Goal: Task Accomplishment & Management: Manage account settings

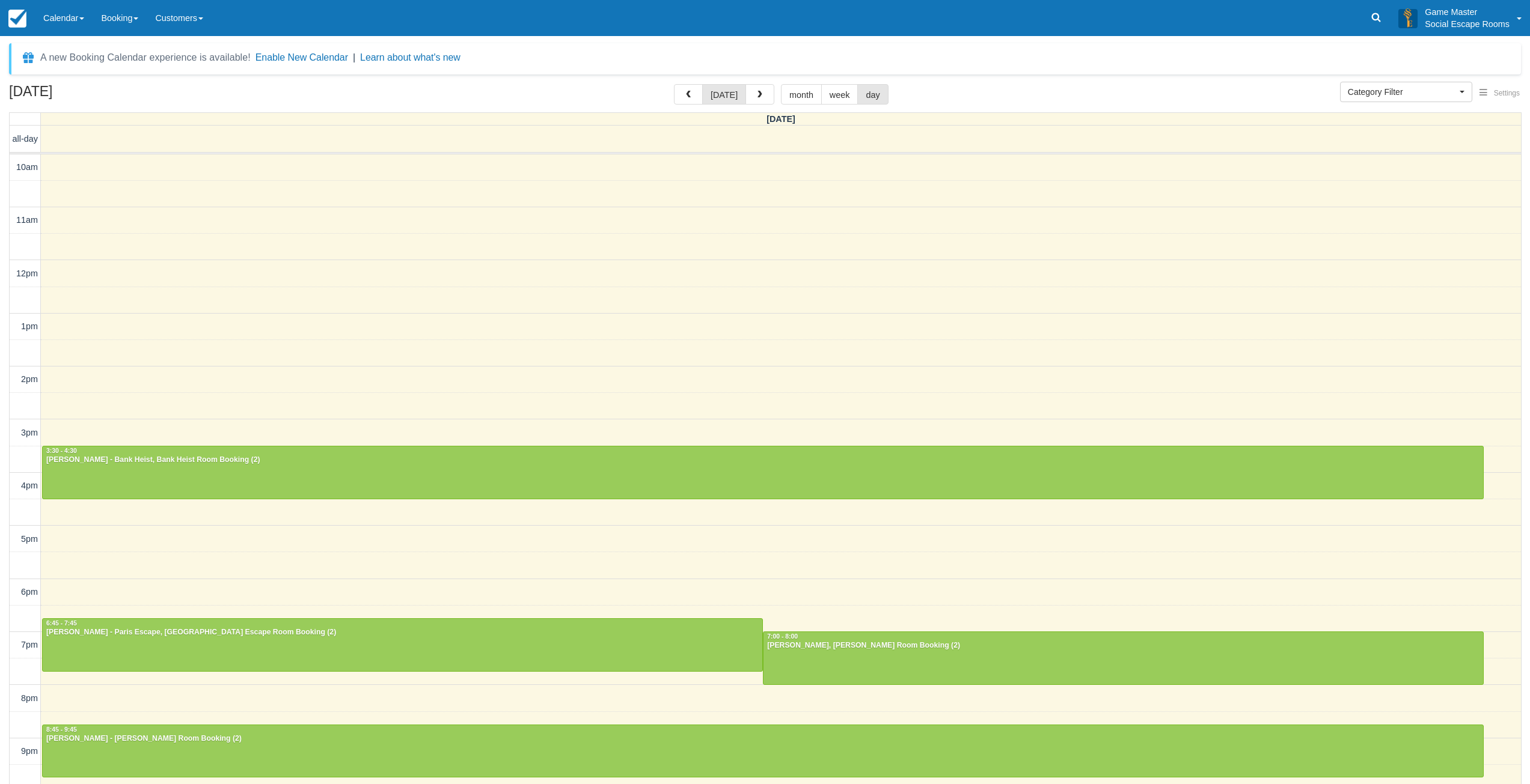
select select
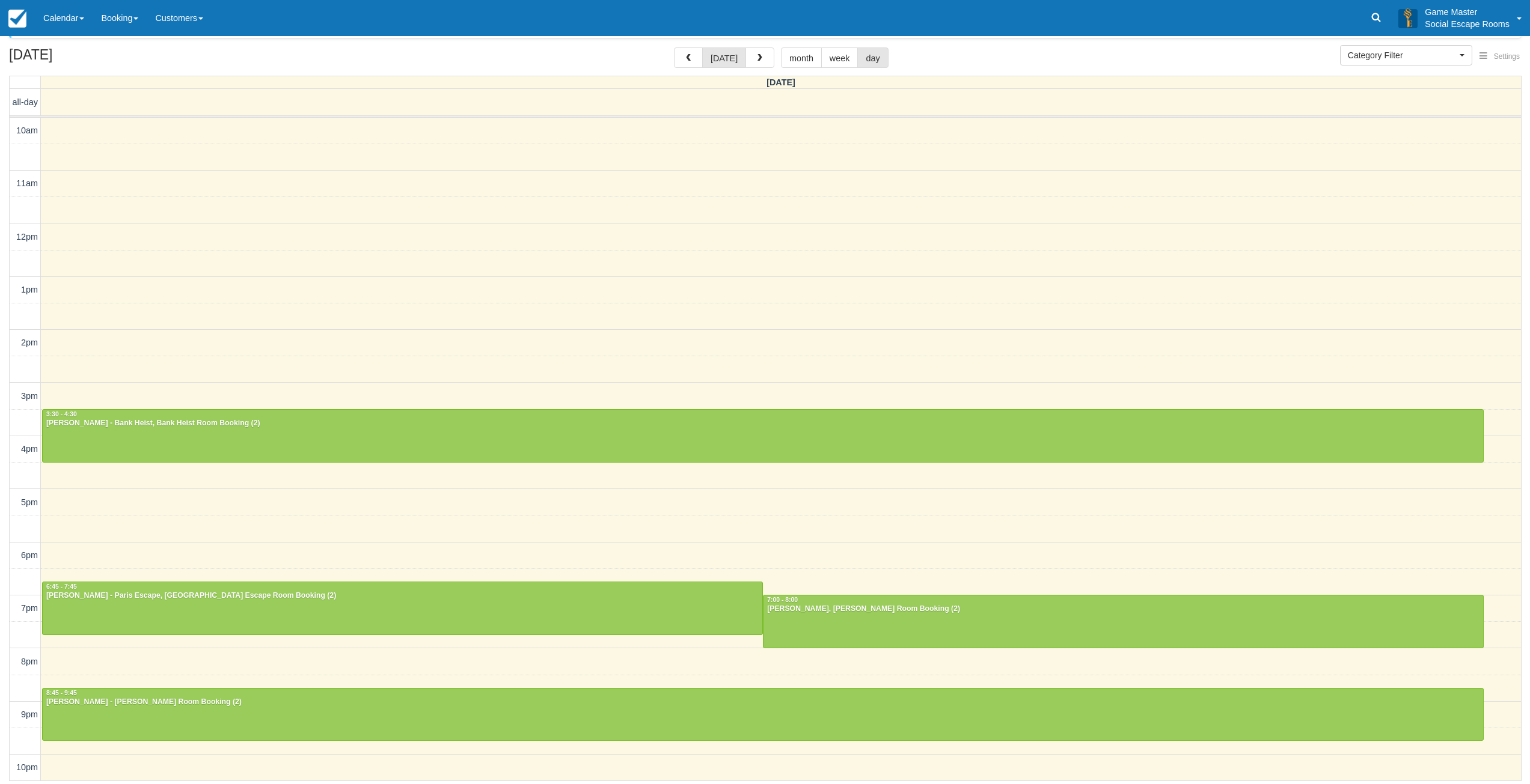
scroll to position [2, 0]
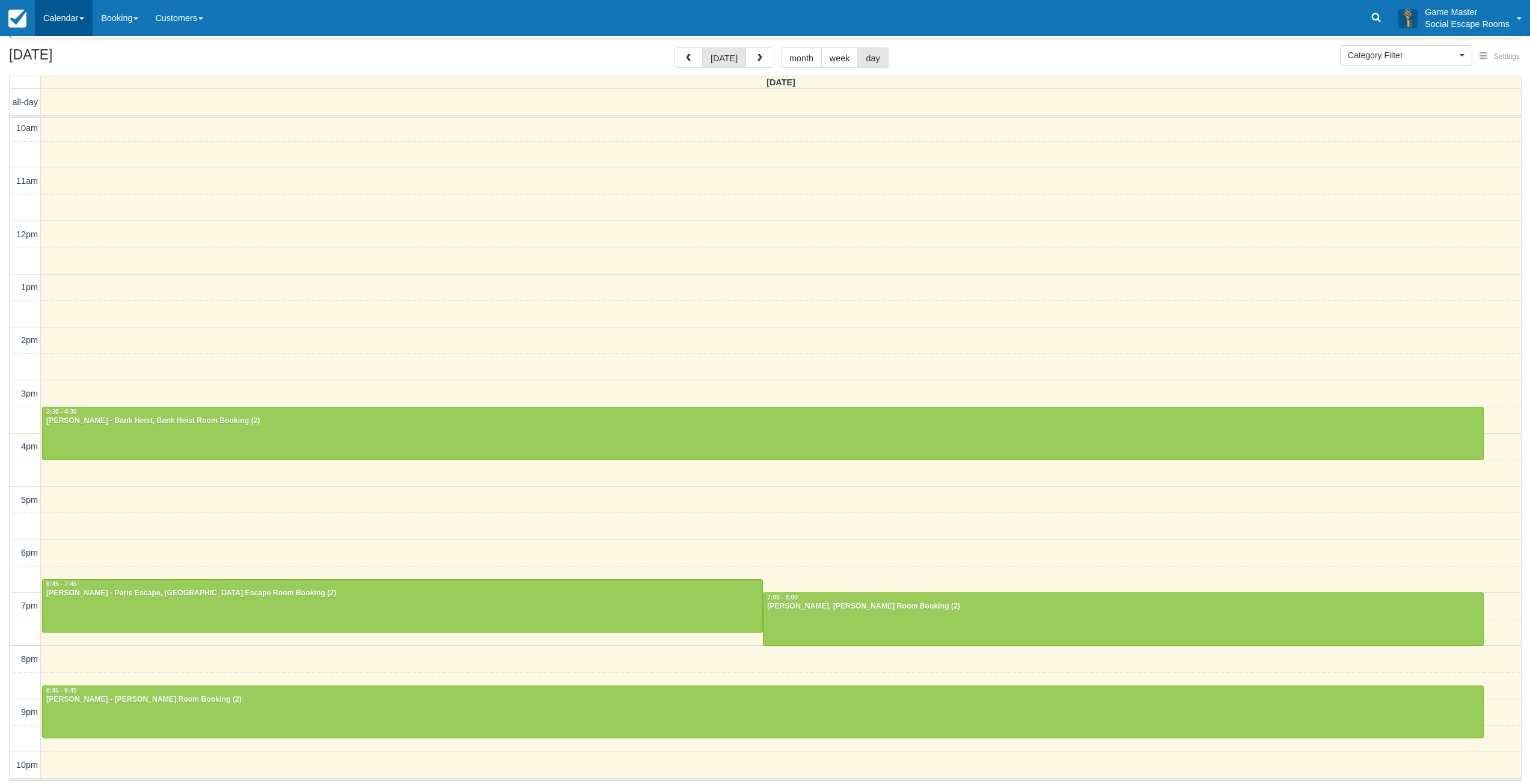
click at [68, 18] on link "Calendar" at bounding box center [64, 18] width 58 height 36
click at [65, 156] on link "Day" at bounding box center [83, 164] width 95 height 25
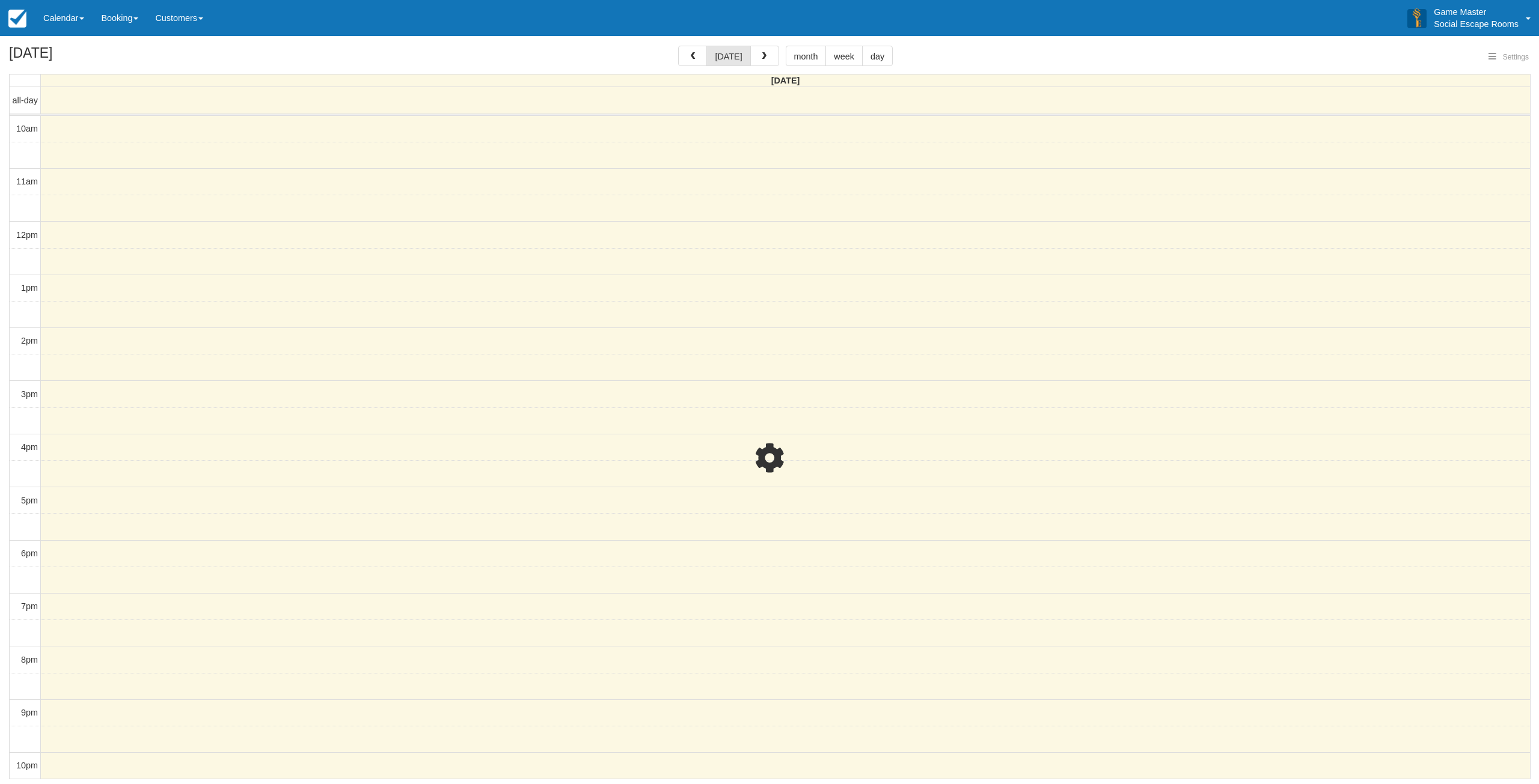
select select
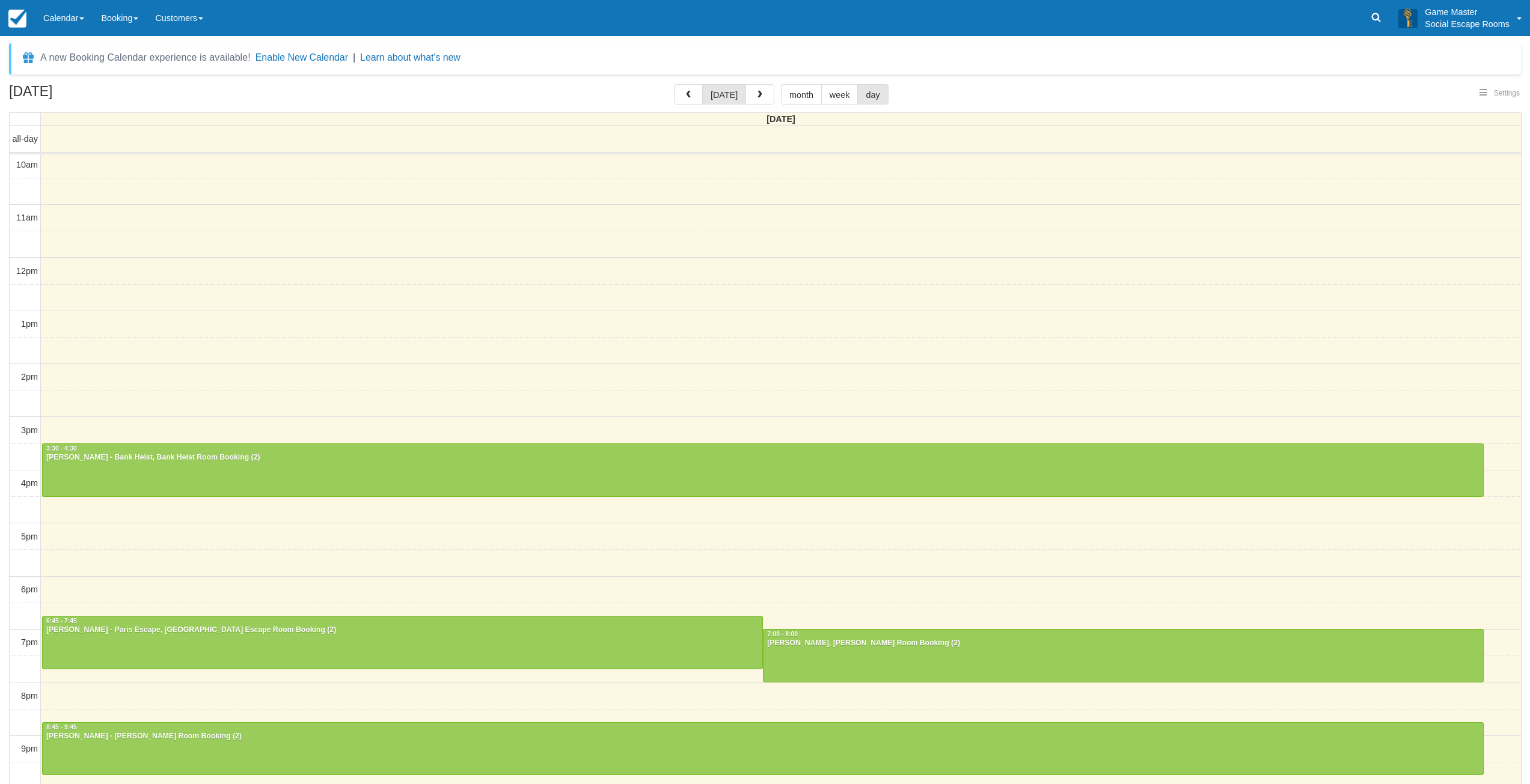
select select
click at [755, 95] on span "button" at bounding box center [760, 95] width 8 height 8
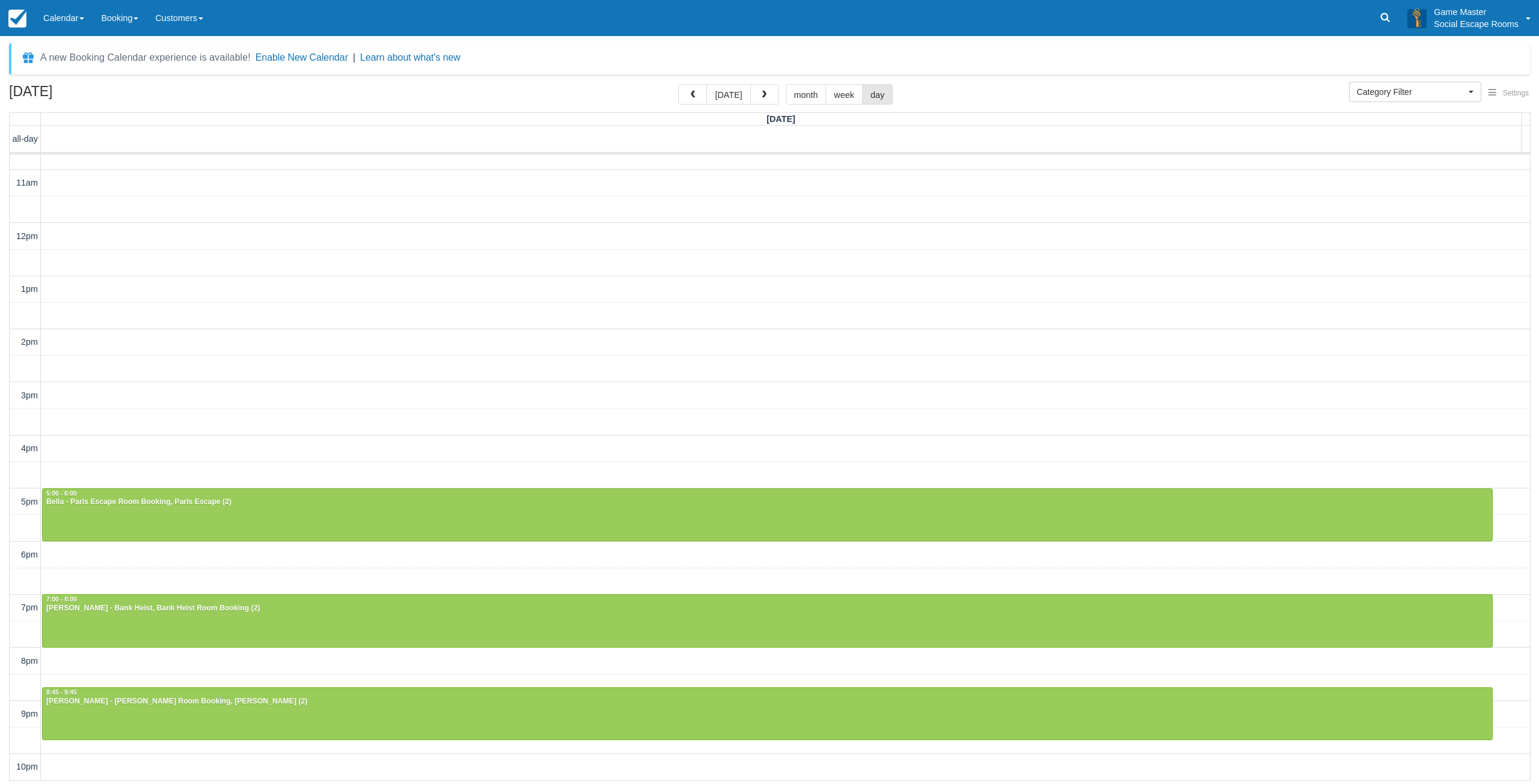
scroll to position [37, 0]
click at [286, 711] on div at bounding box center [767, 715] width 1449 height 52
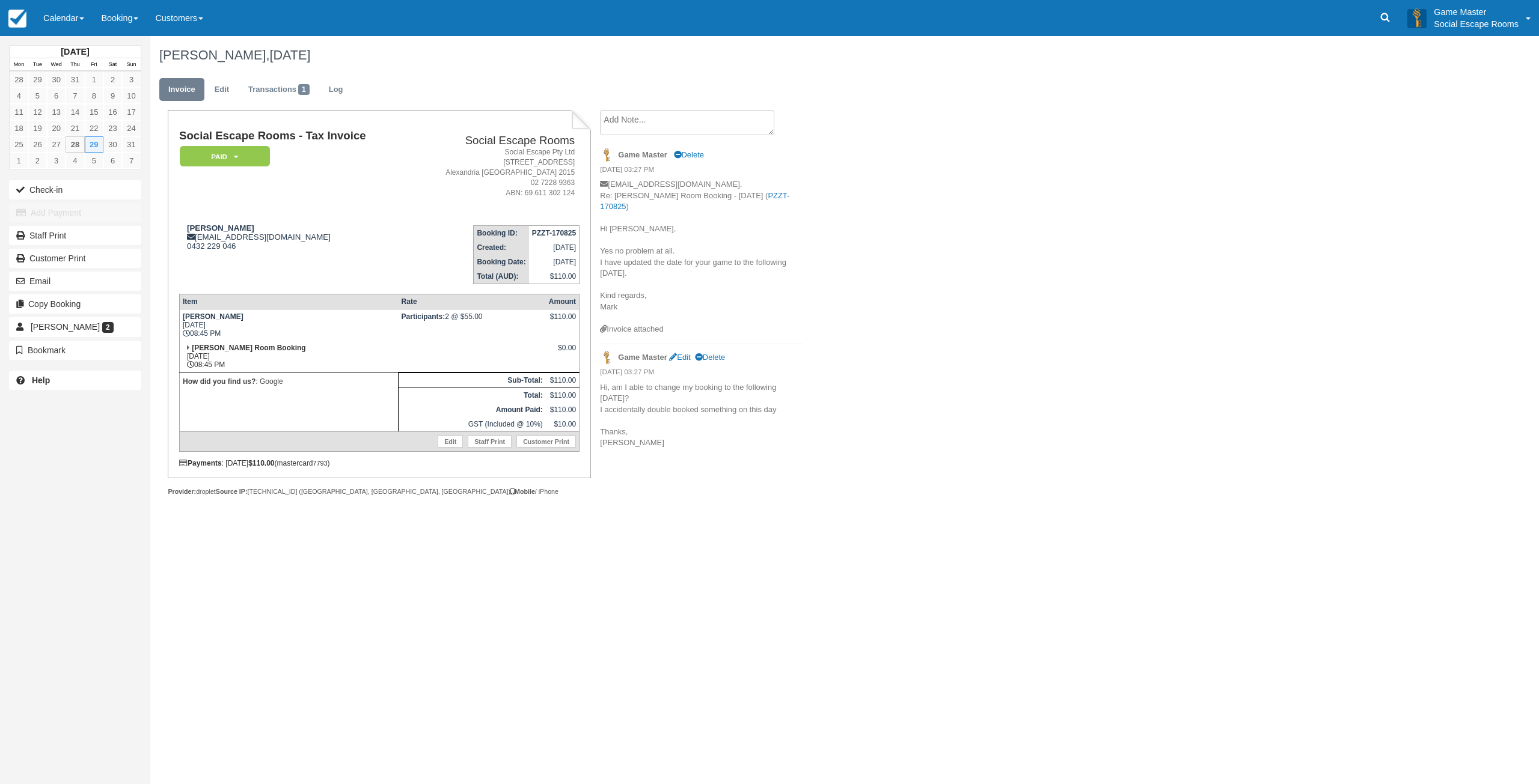
click at [699, 120] on textarea at bounding box center [687, 123] width 175 height 25
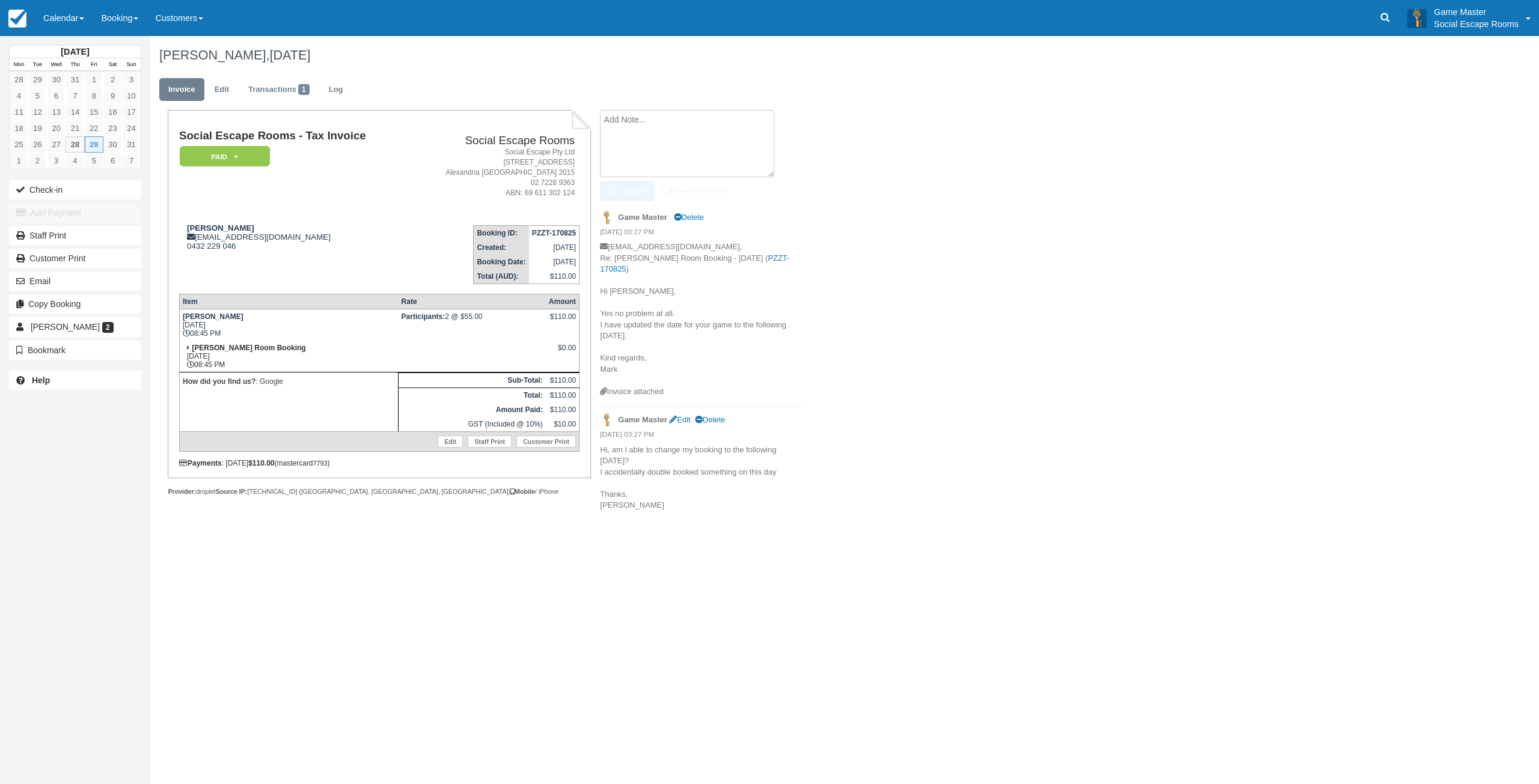
paste textarea "hello, I'm very sorry but am I able to refund this? I have a lot on at the mome…"
type textarea "hello, I'm very sorry but am I able to refund this? I have a lot on at the mome…"
click at [633, 196] on button "Create" at bounding box center [627, 191] width 54 height 20
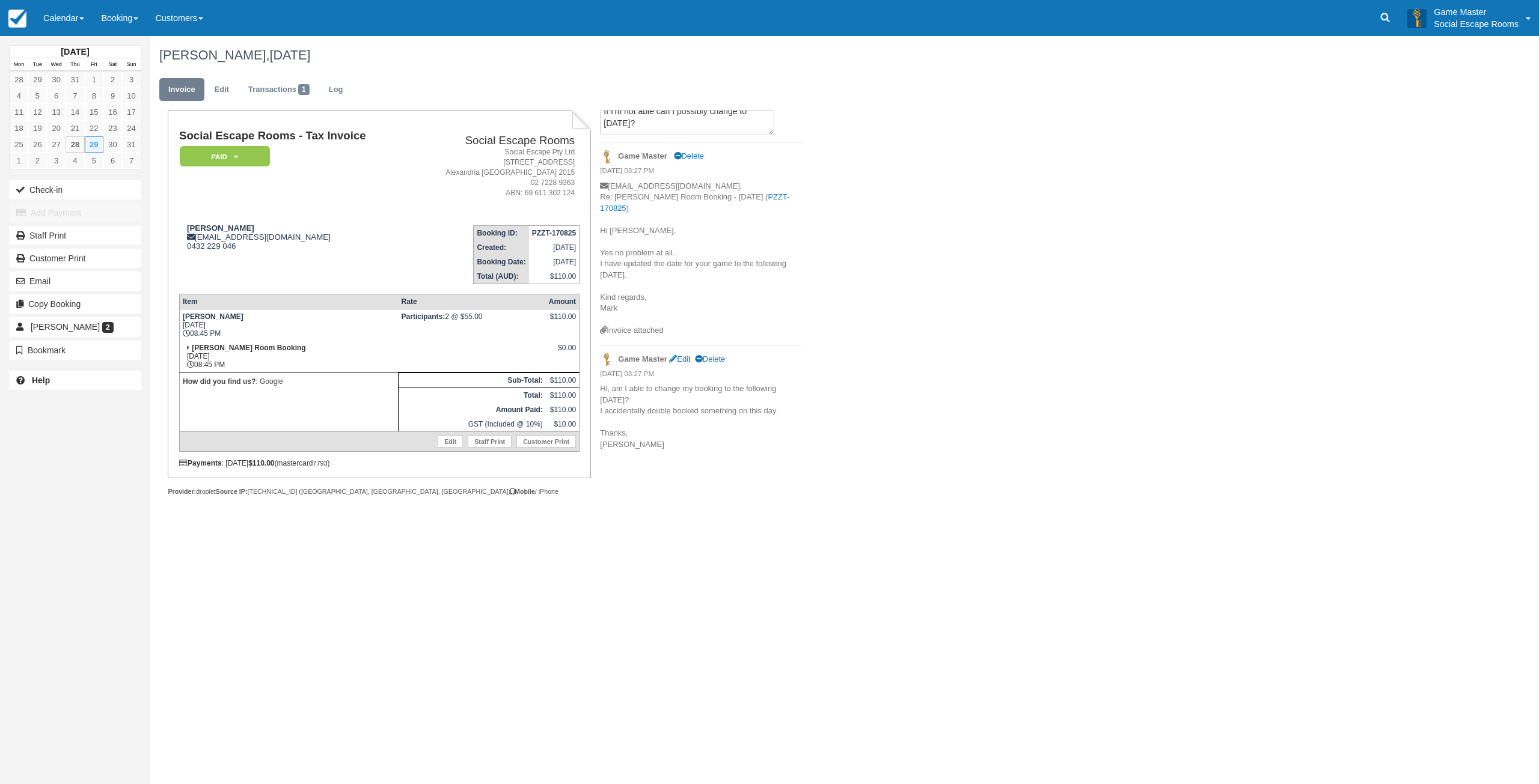
scroll to position [0, 0]
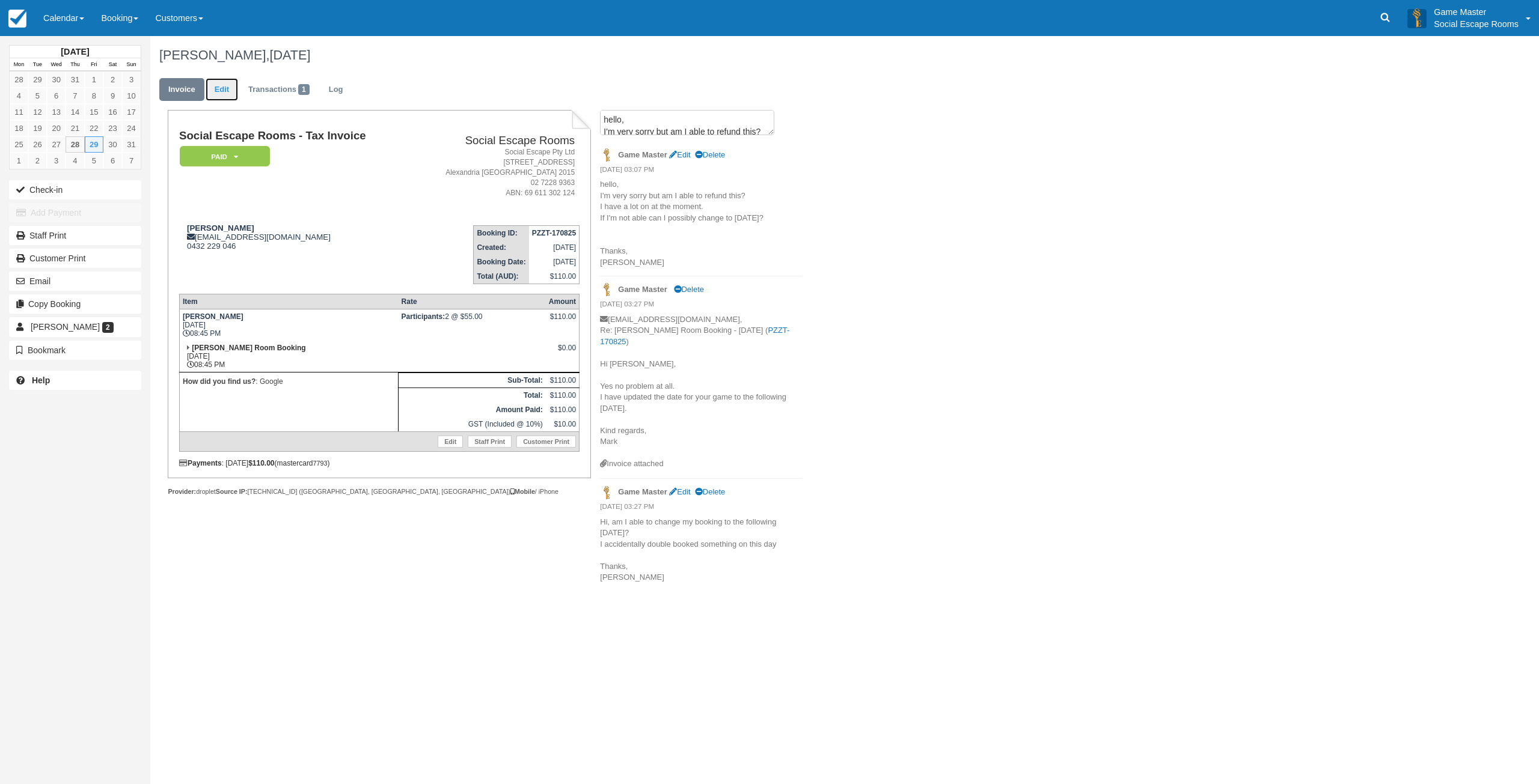
click at [228, 92] on link "Edit" at bounding box center [222, 90] width 33 height 23
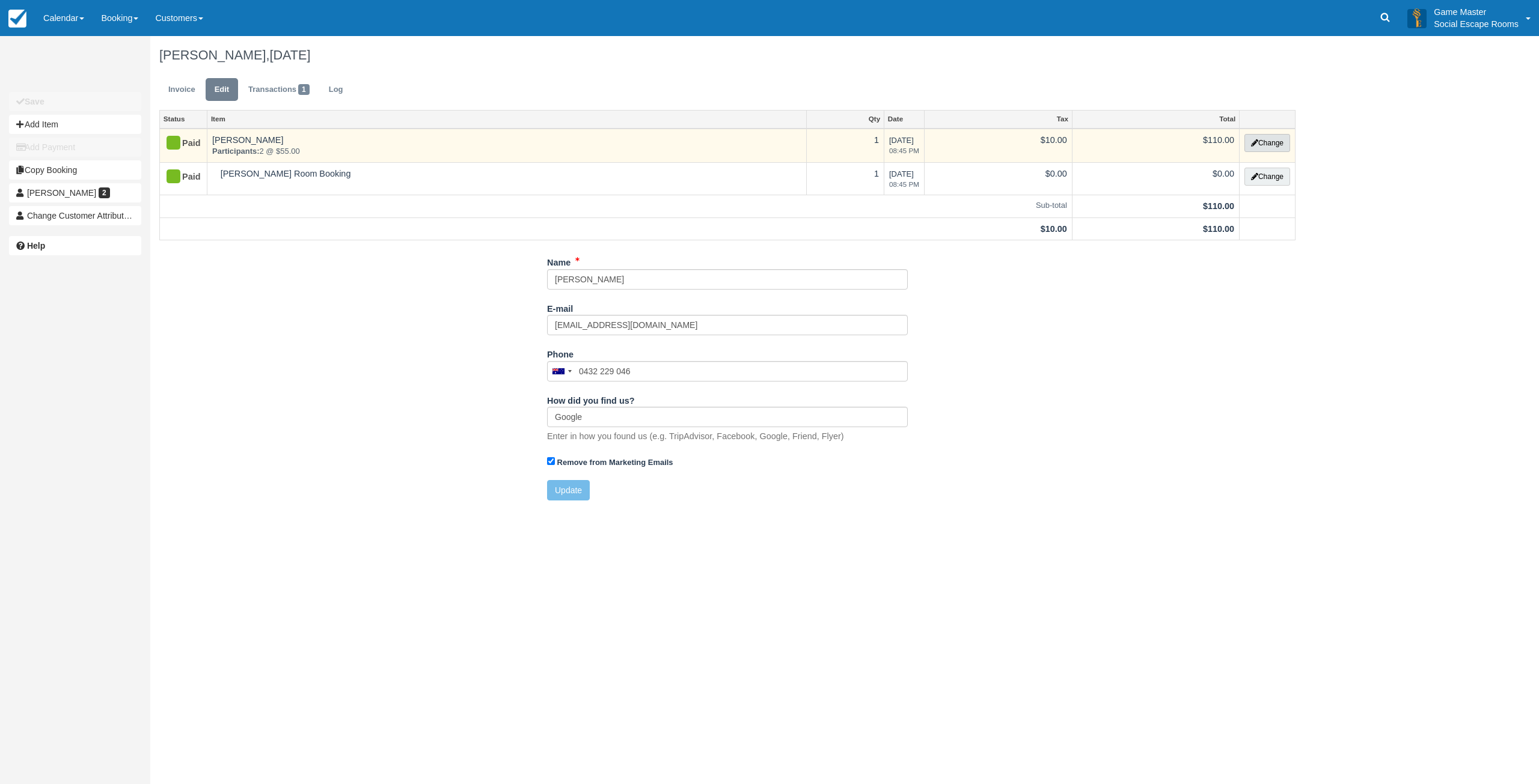
click at [1275, 139] on button "Change" at bounding box center [1267, 143] width 46 height 18
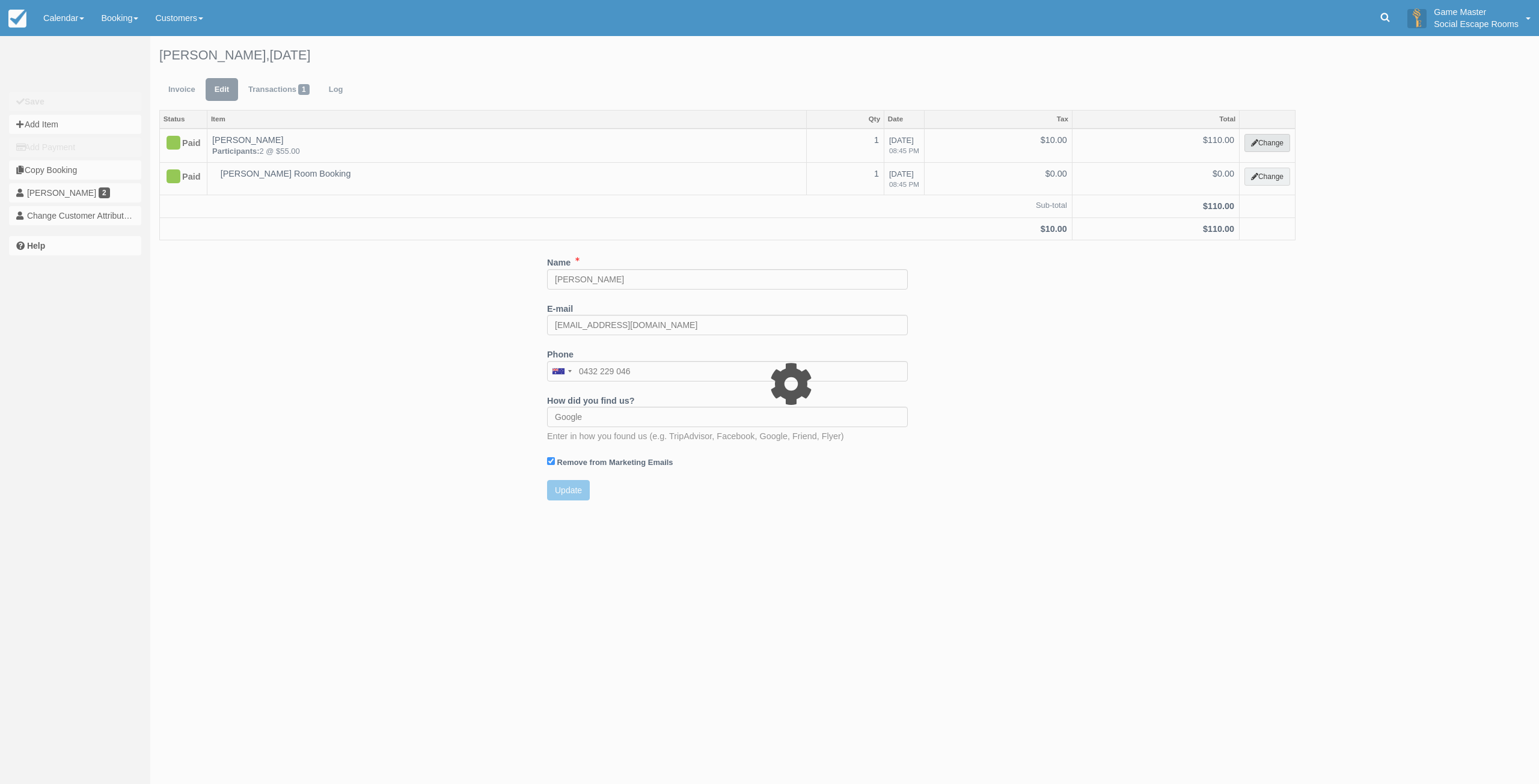
select select "2"
type input "110.00"
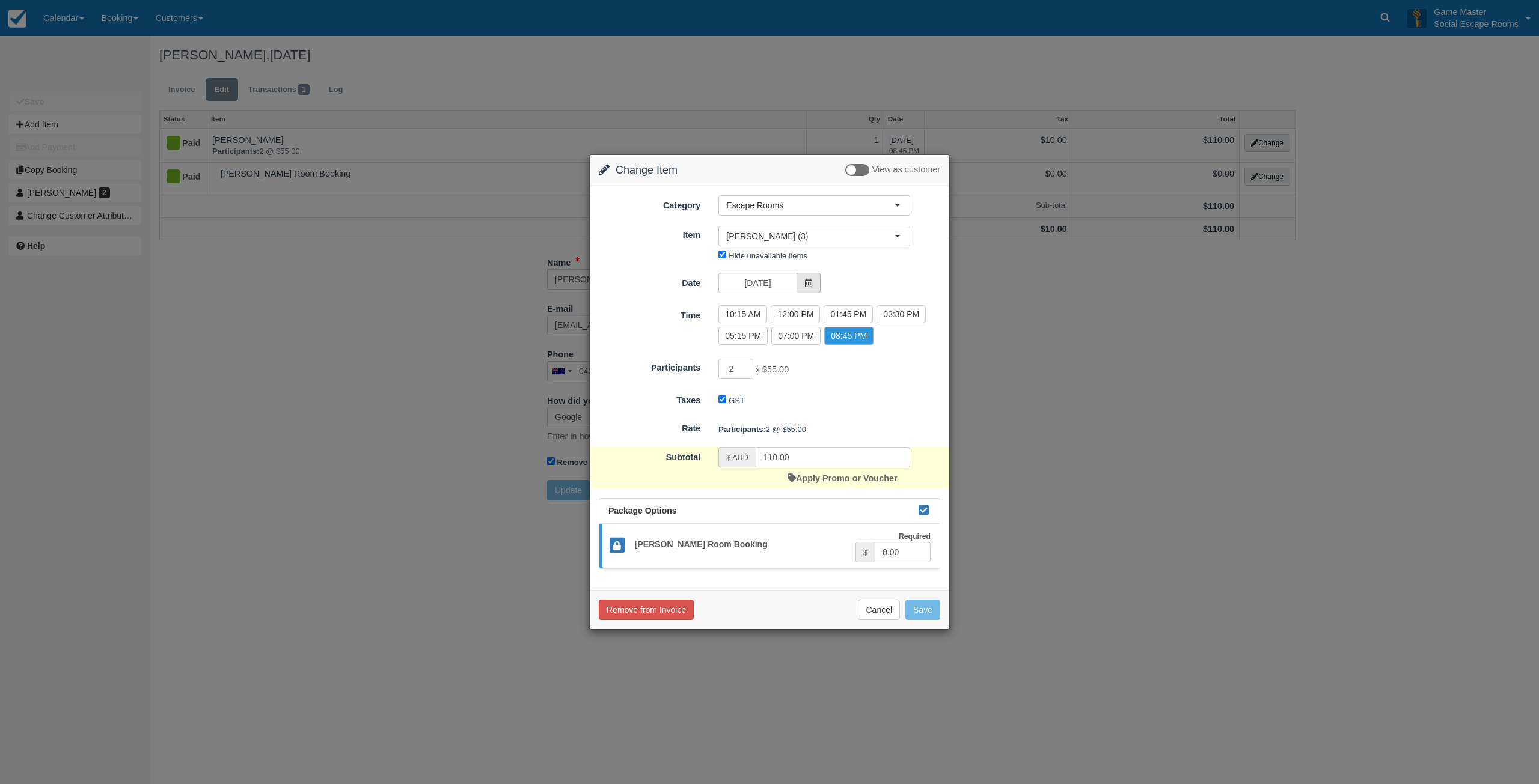
click at [812, 288] on span at bounding box center [808, 283] width 24 height 20
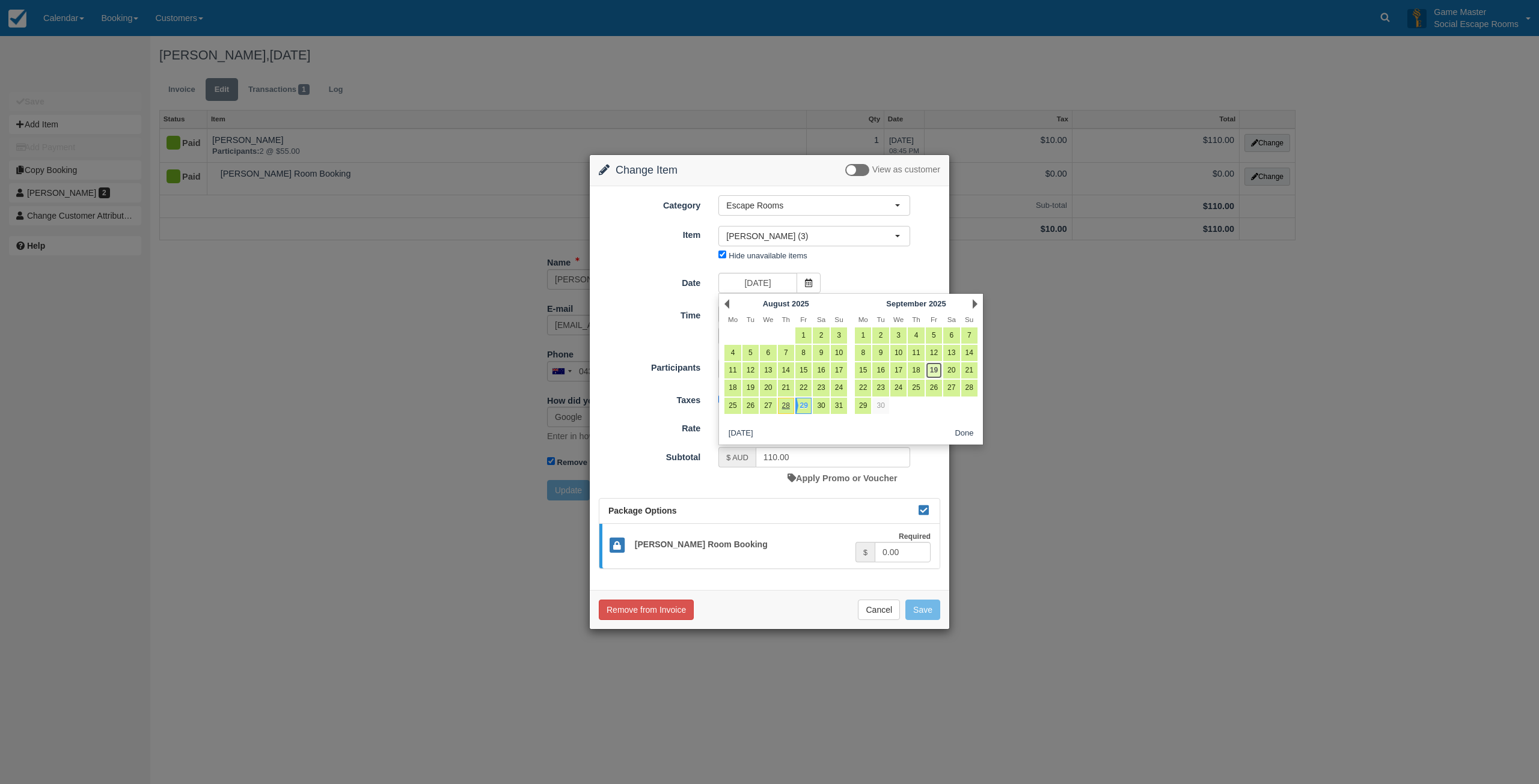
click at [931, 371] on link "19" at bounding box center [934, 370] width 16 height 16
type input "19/09/2025"
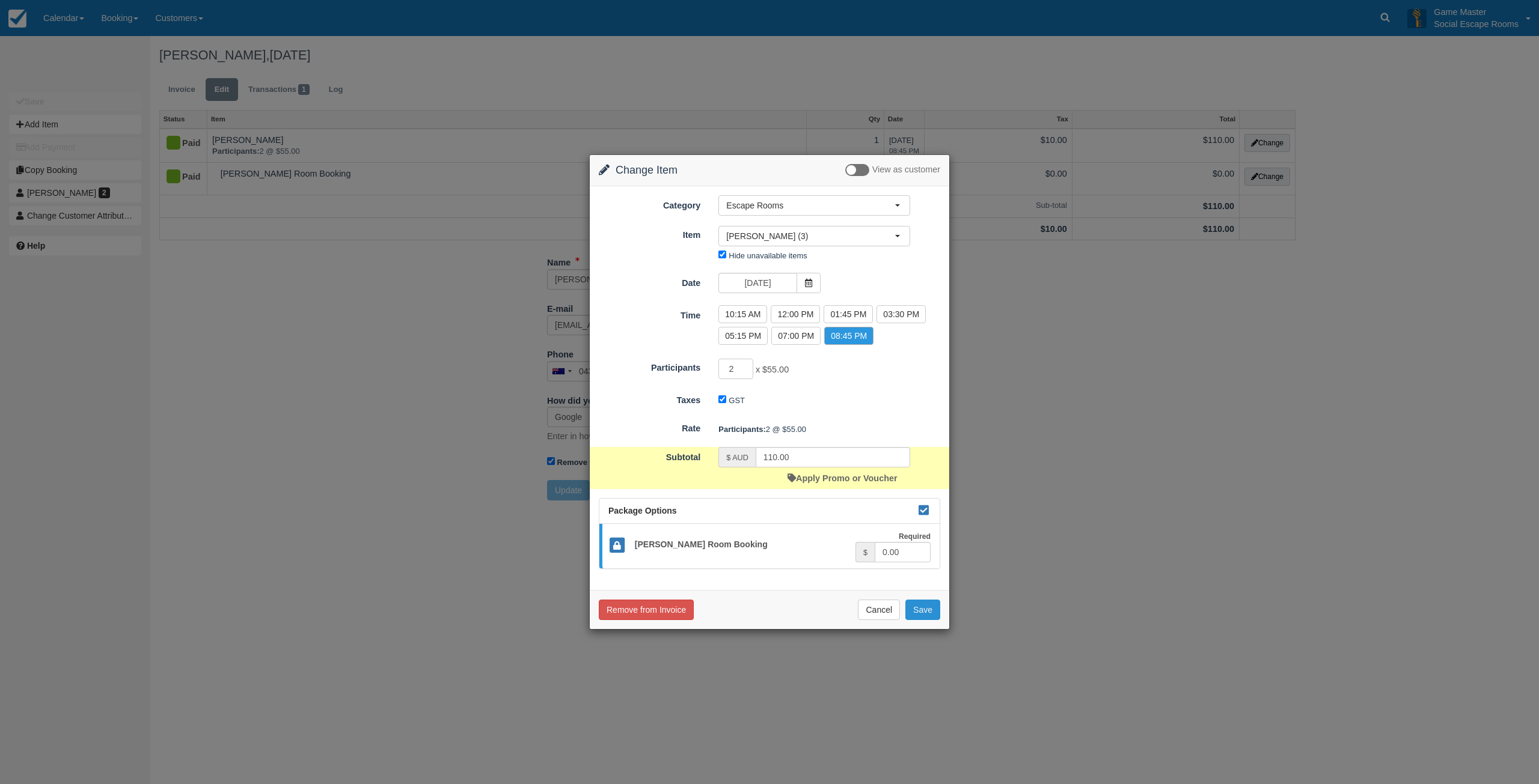
click at [920, 611] on button "Save" at bounding box center [923, 610] width 35 height 20
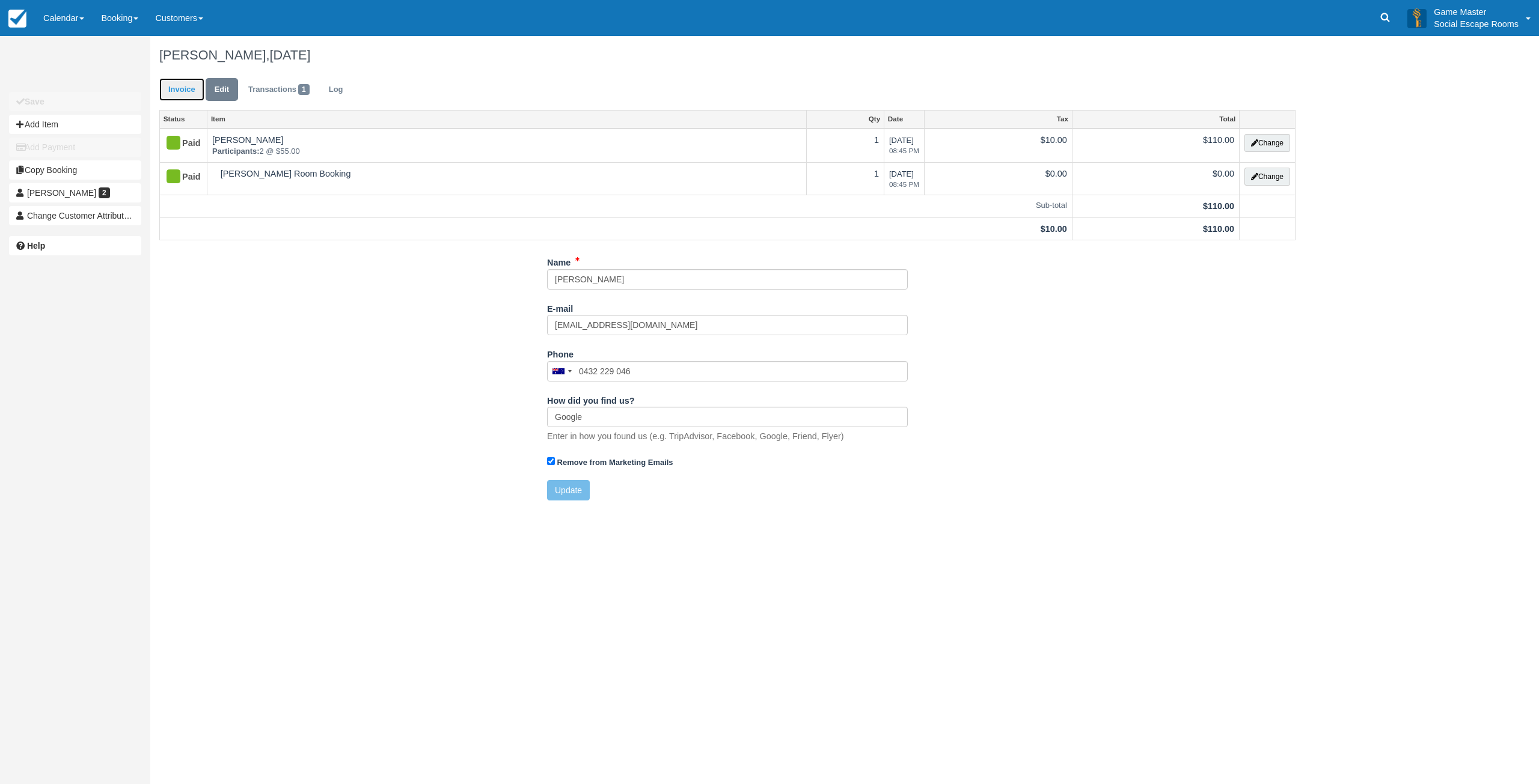
click at [188, 93] on link "Invoice" at bounding box center [182, 90] width 45 height 23
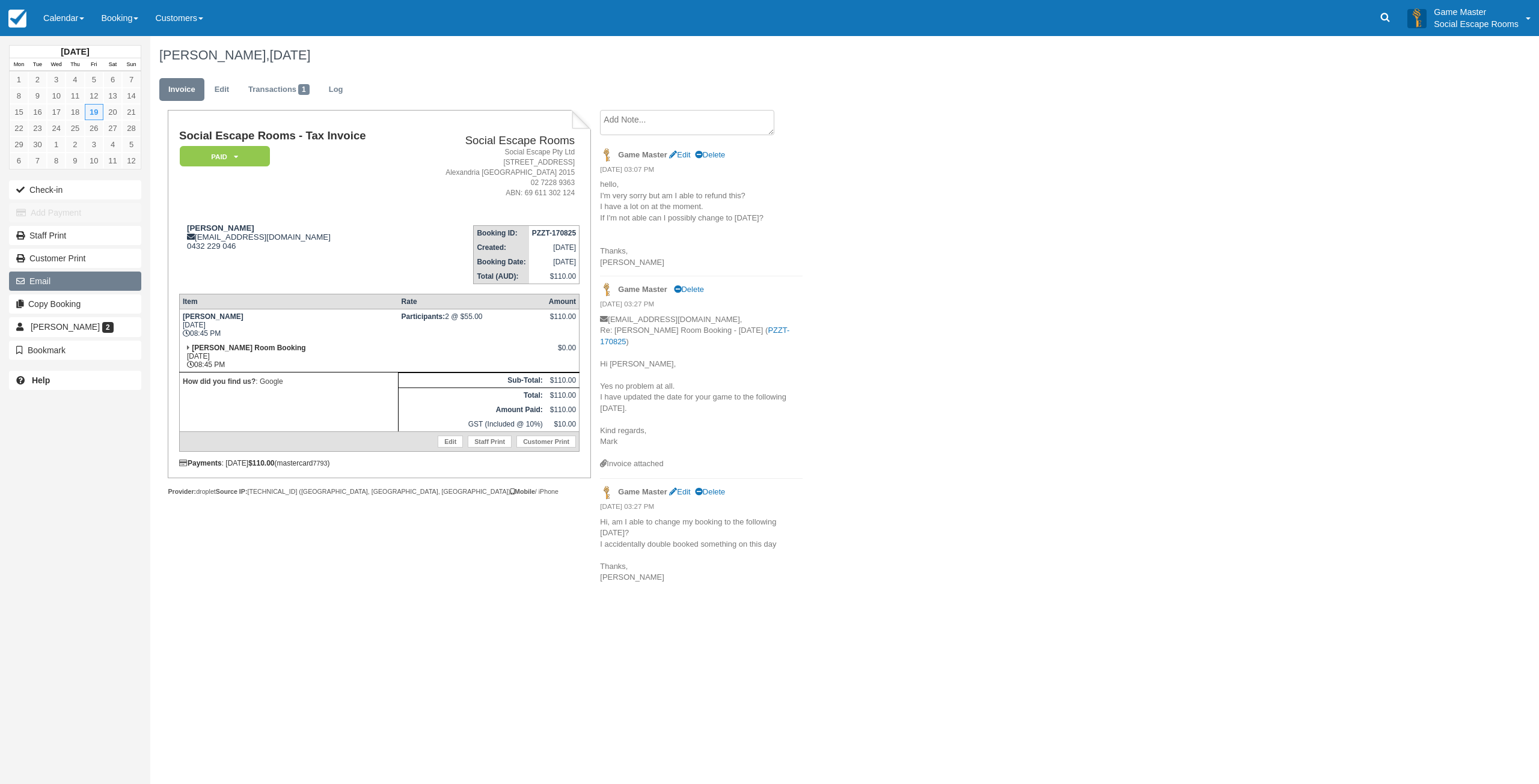
click at [92, 288] on button "Email" at bounding box center [75, 281] width 132 height 19
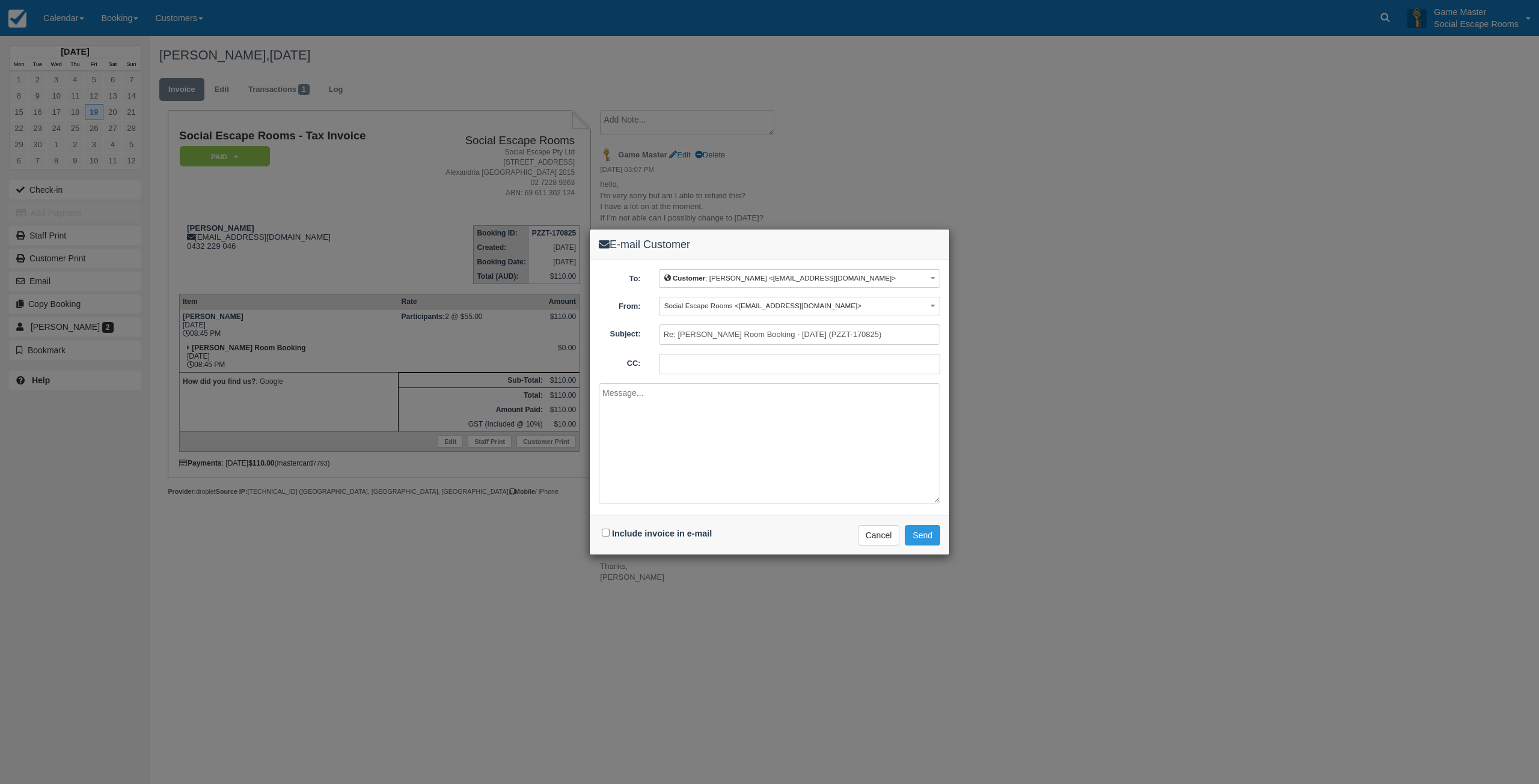
drag, startPoint x: 681, startPoint y: 536, endPoint x: 713, endPoint y: 473, distance: 70.7
click at [681, 532] on label "Include invoice in e-mail" at bounding box center [662, 534] width 100 height 10
click at [610, 532] on input "Include invoice in e-mail" at bounding box center [605, 532] width 8 height 8
checkbox input "true"
click at [728, 446] on textarea at bounding box center [769, 443] width 341 height 120
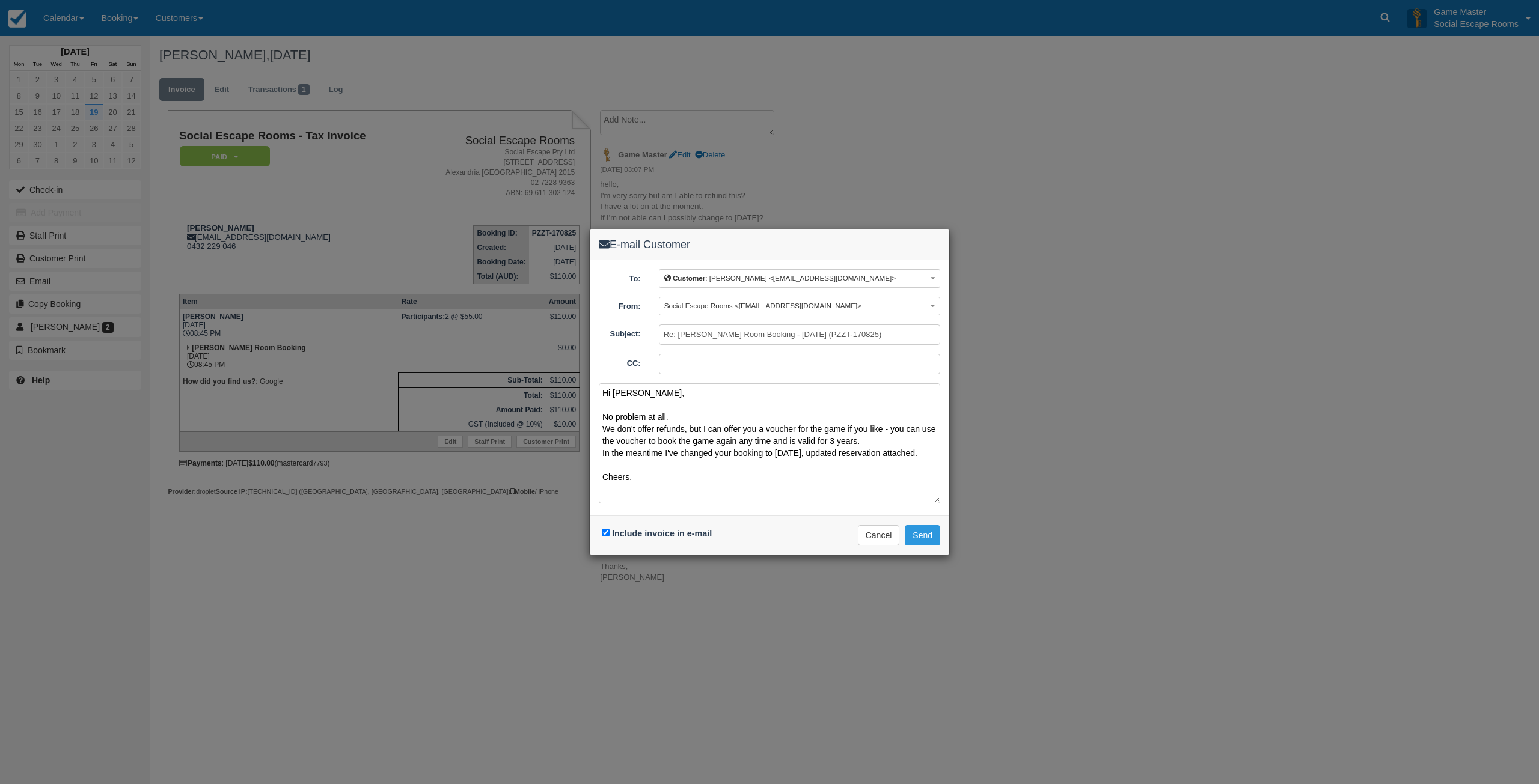
scroll to position [3, 0]
click at [705, 475] on textarea "Hi Richard, No problem at all. We don't offer refunds, but I can offer you a vo…" at bounding box center [769, 443] width 341 height 120
type textarea "Hi Richard, No problem at all. We don't offer refunds, but I can offer you a vo…"
click at [928, 534] on button "Send" at bounding box center [922, 536] width 36 height 20
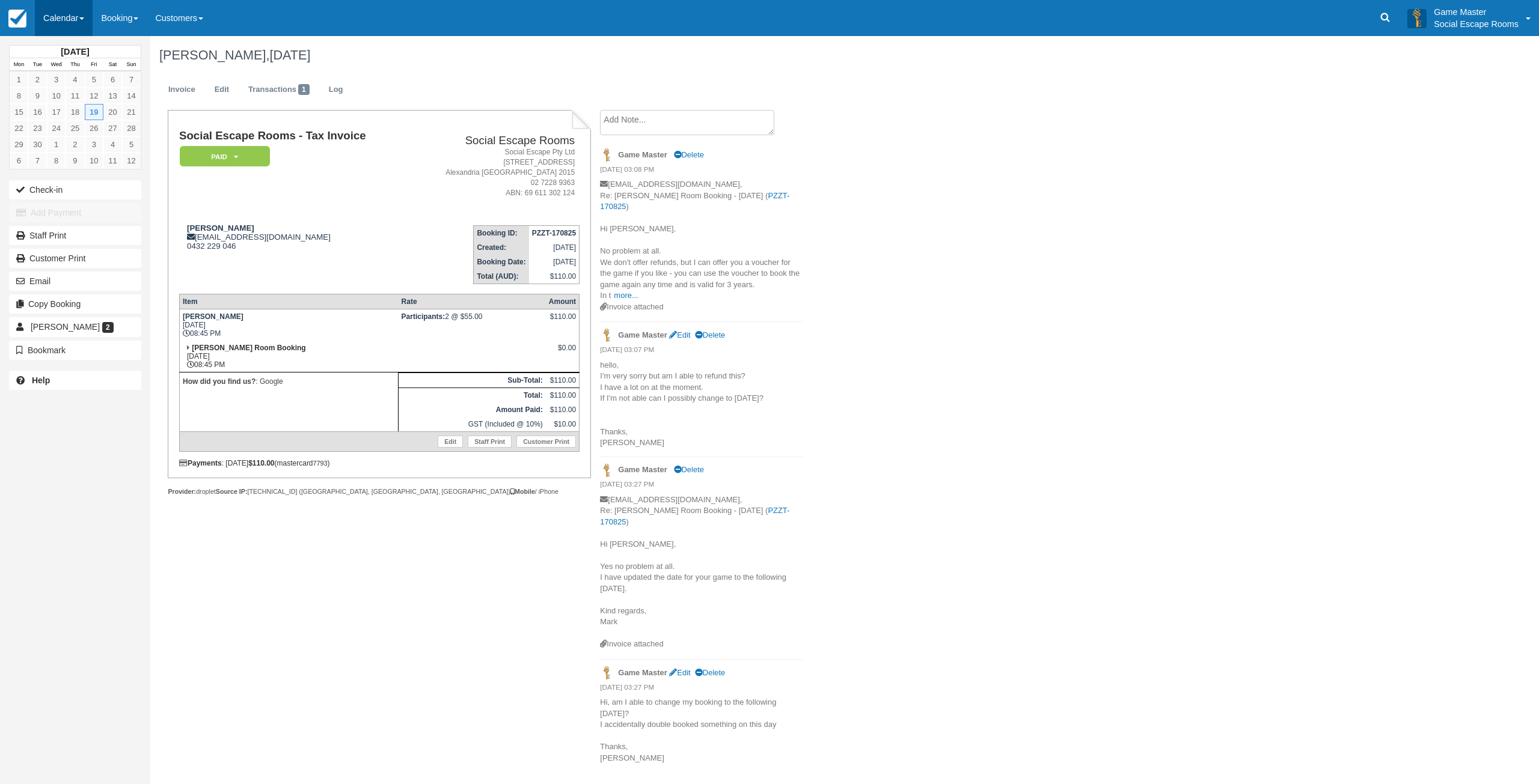
click at [64, 17] on link "Calendar" at bounding box center [64, 18] width 58 height 36
click at [76, 156] on link "Day" at bounding box center [83, 164] width 95 height 25
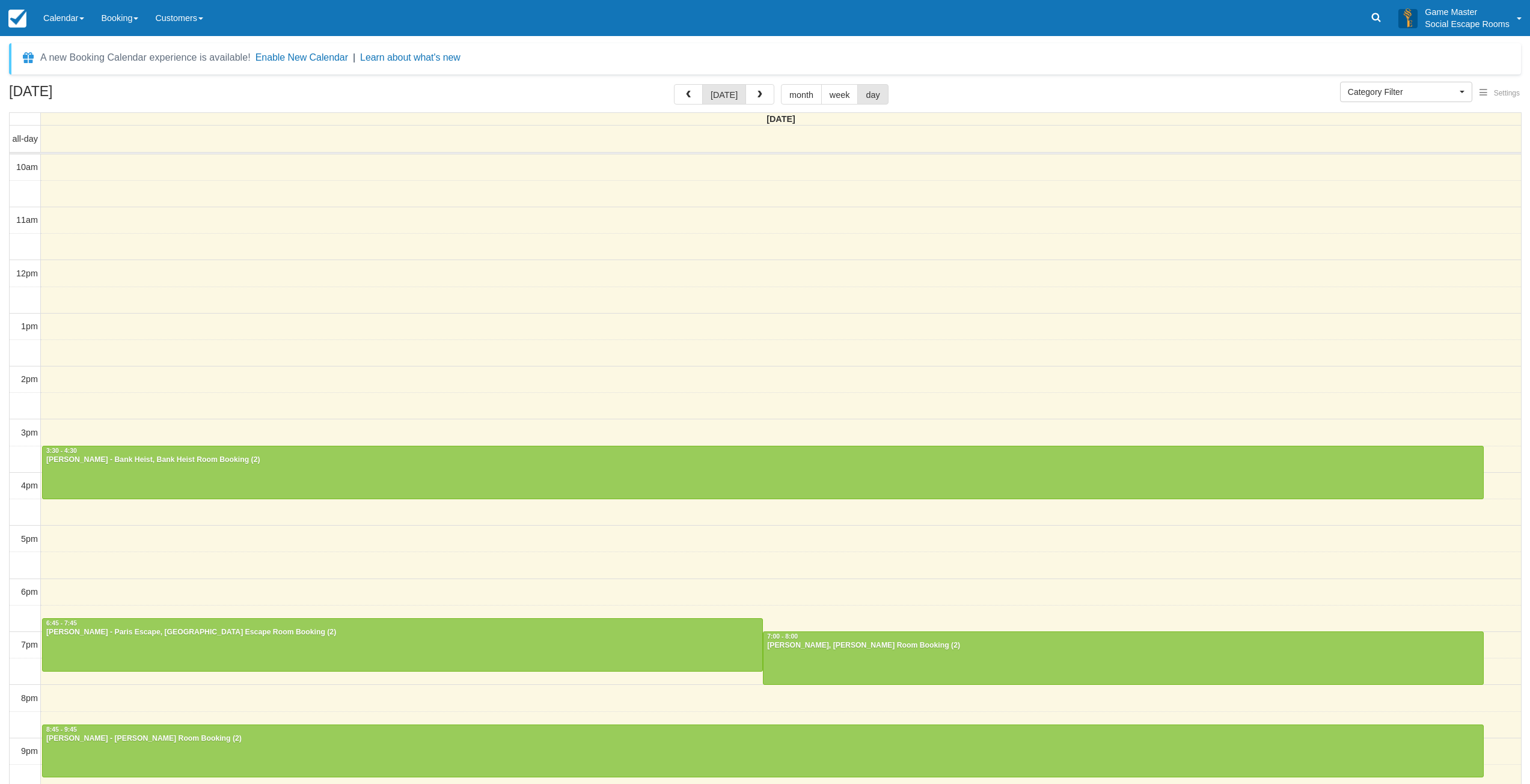
select select
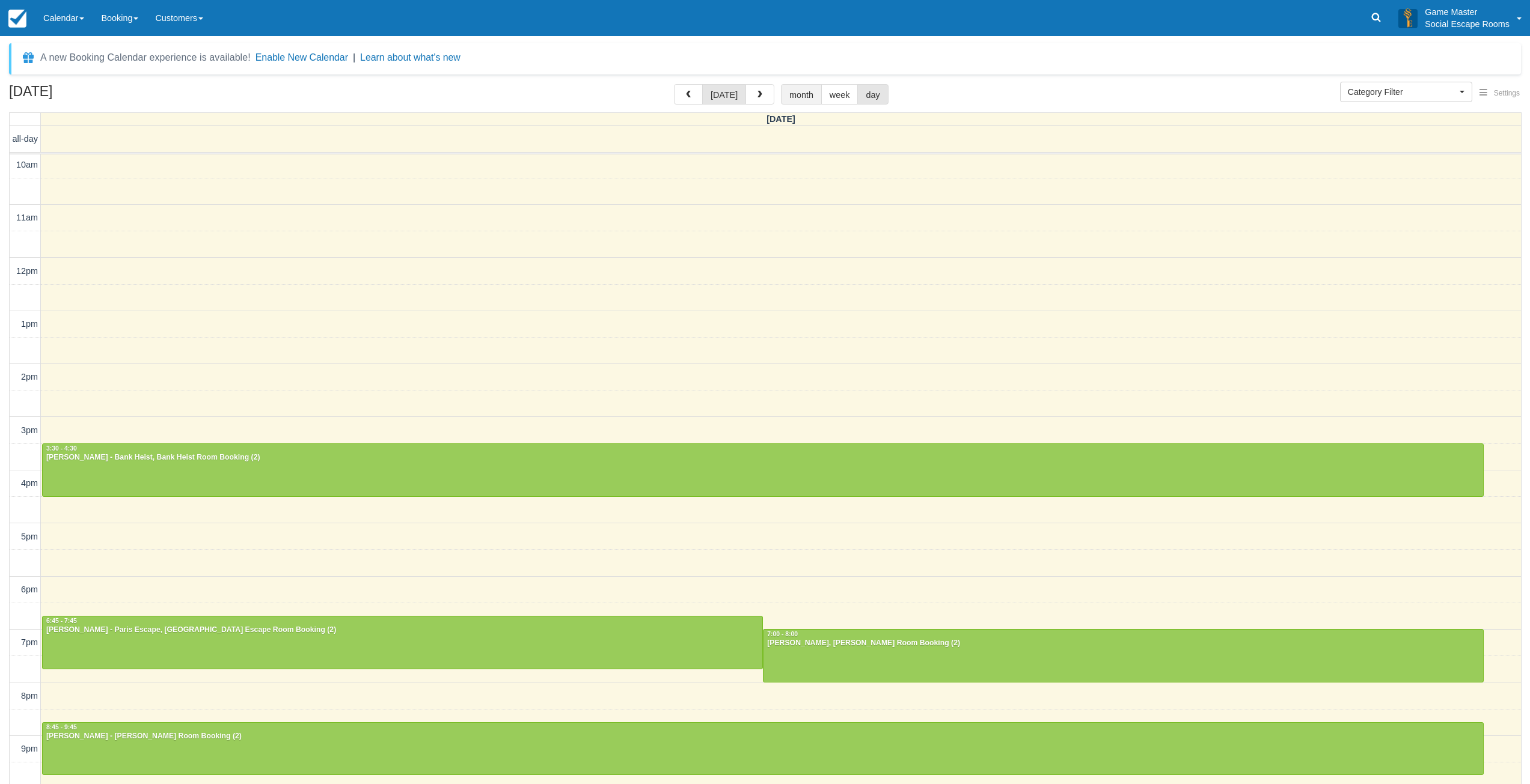
click at [793, 96] on button "month" at bounding box center [801, 94] width 41 height 20
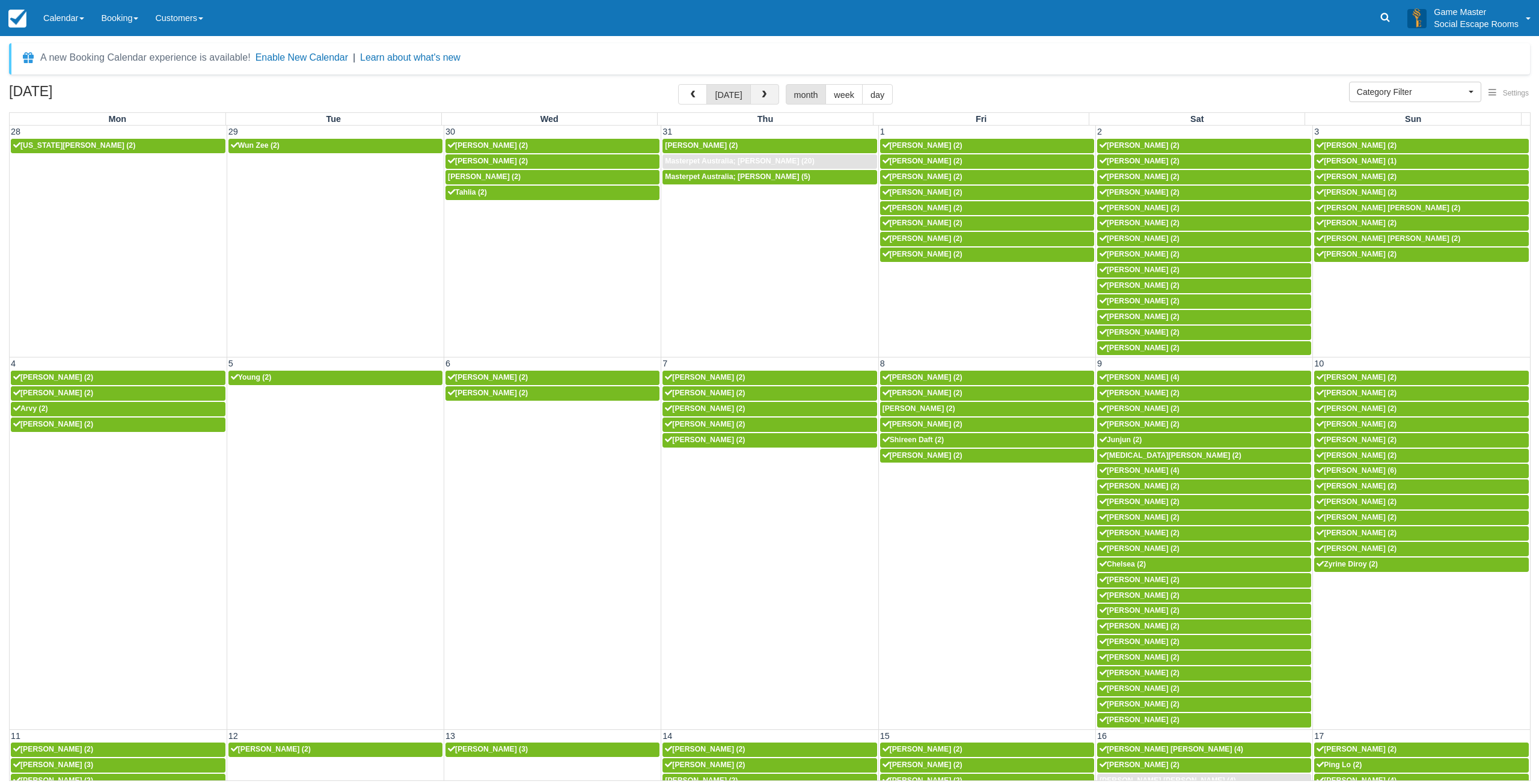
click at [766, 96] on button "button" at bounding box center [764, 94] width 29 height 20
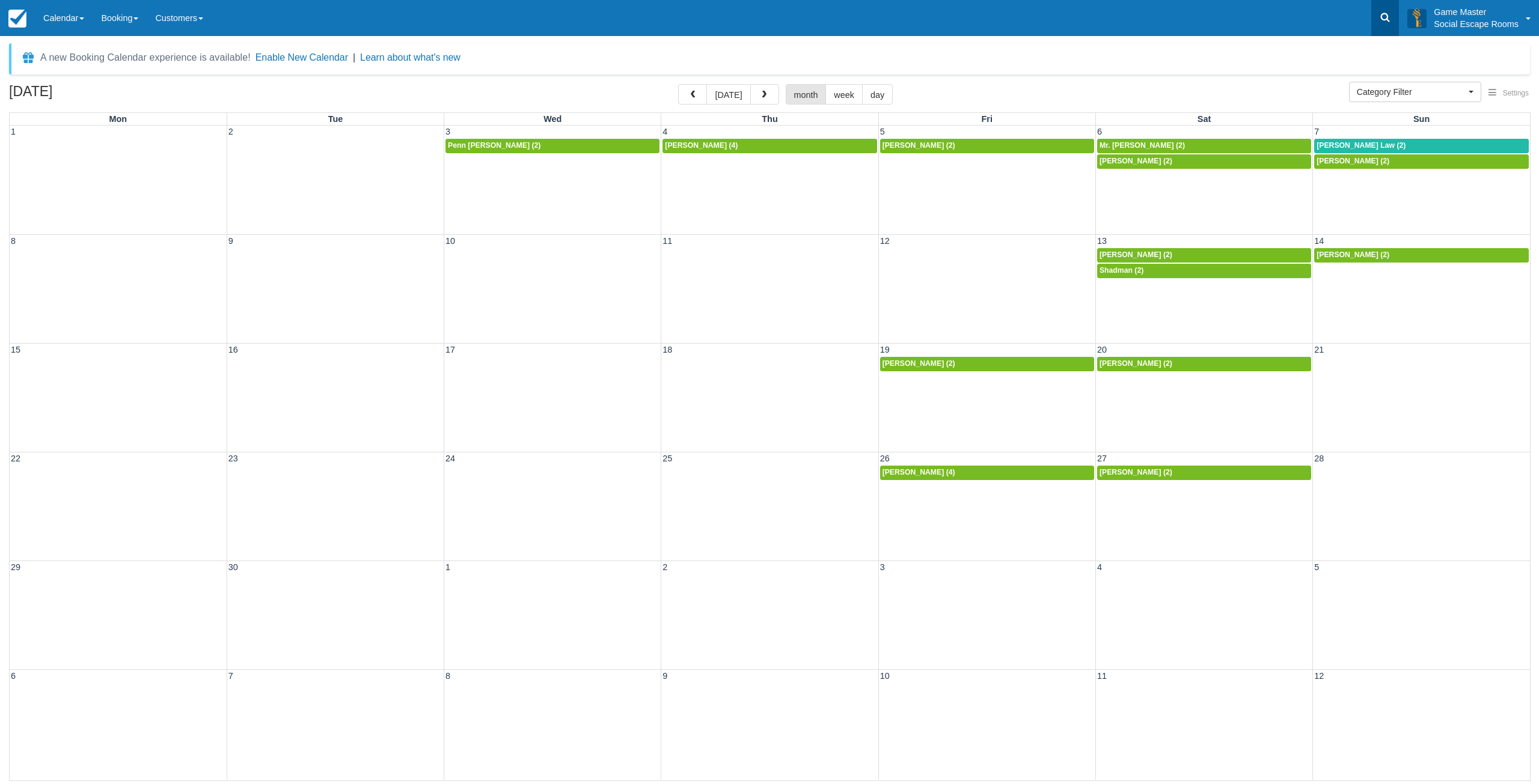
click at [1377, 17] on link at bounding box center [1385, 18] width 28 height 36
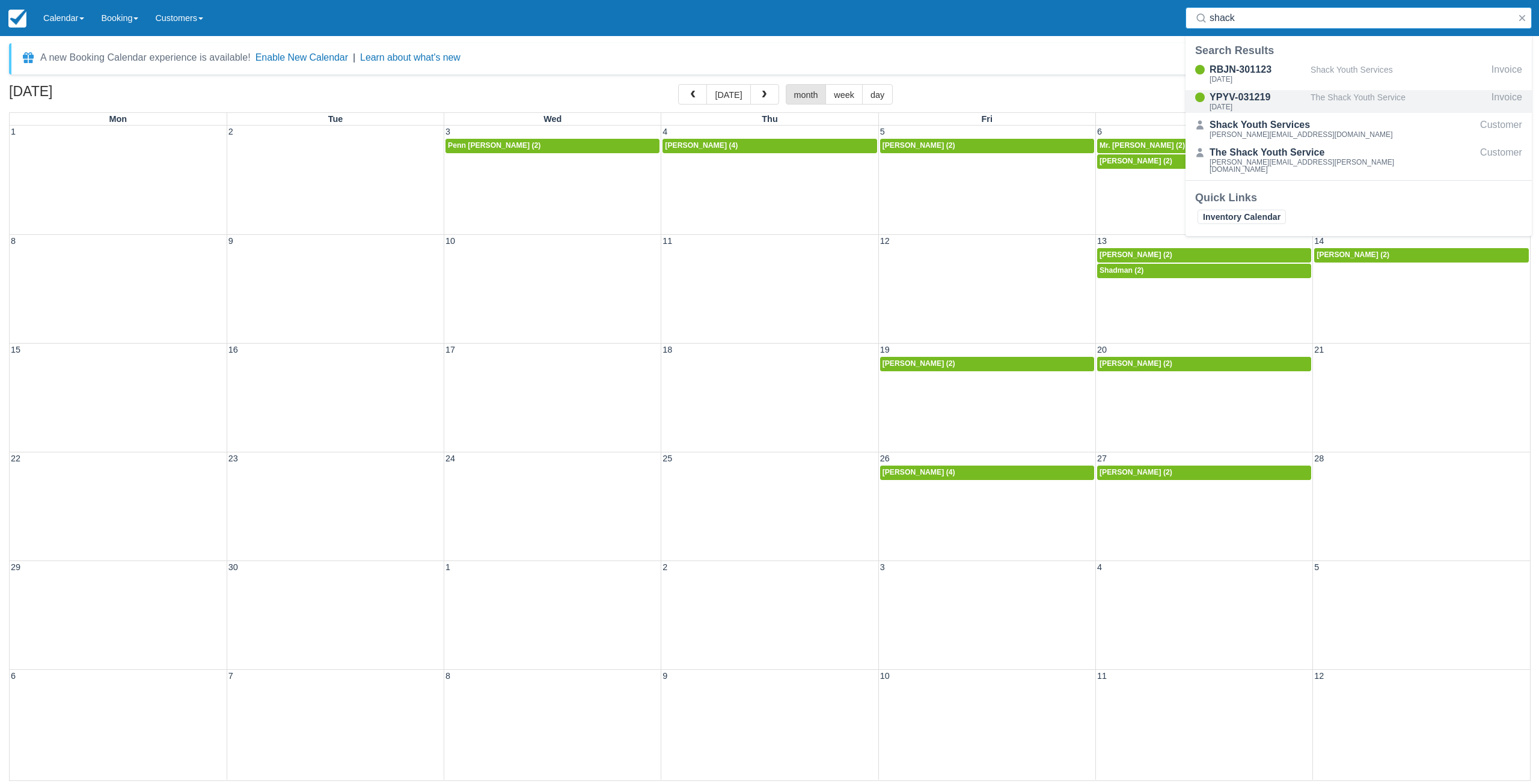
type input "shack"
click at [763, 98] on span "button" at bounding box center [764, 95] width 8 height 8
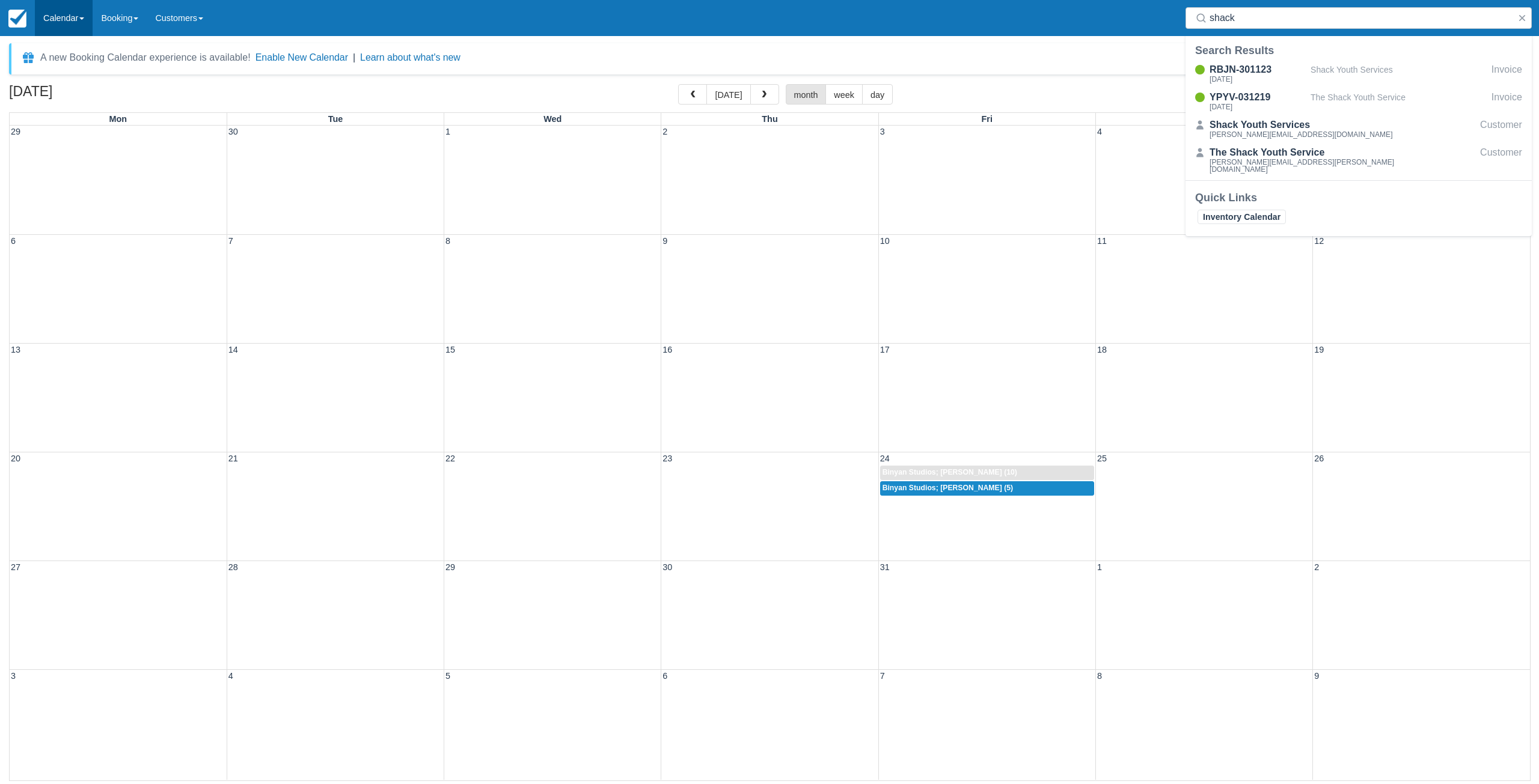
click at [69, 11] on link "Calendar" at bounding box center [64, 18] width 58 height 36
click at [69, 154] on link "Day" at bounding box center [83, 164] width 95 height 25
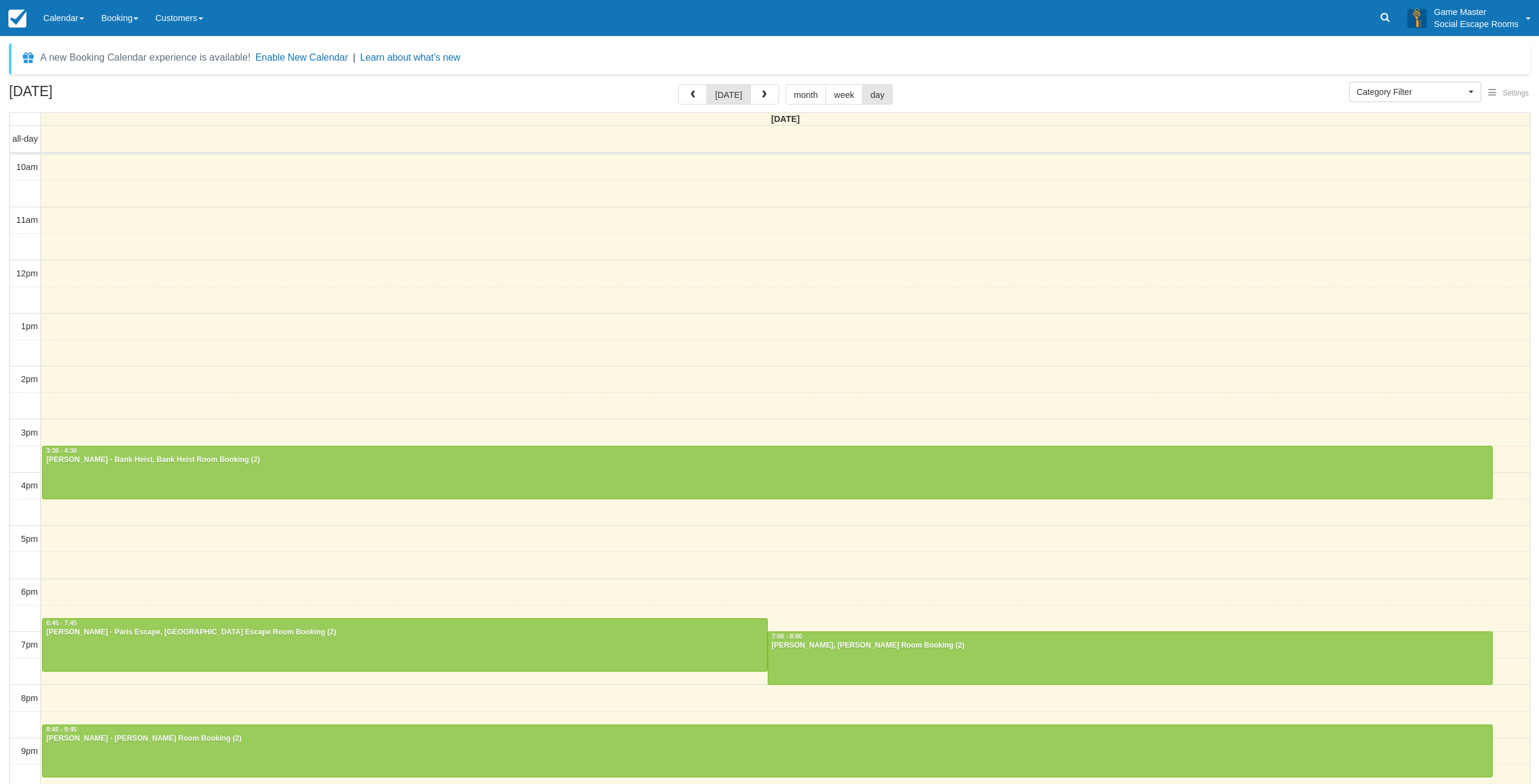
select select
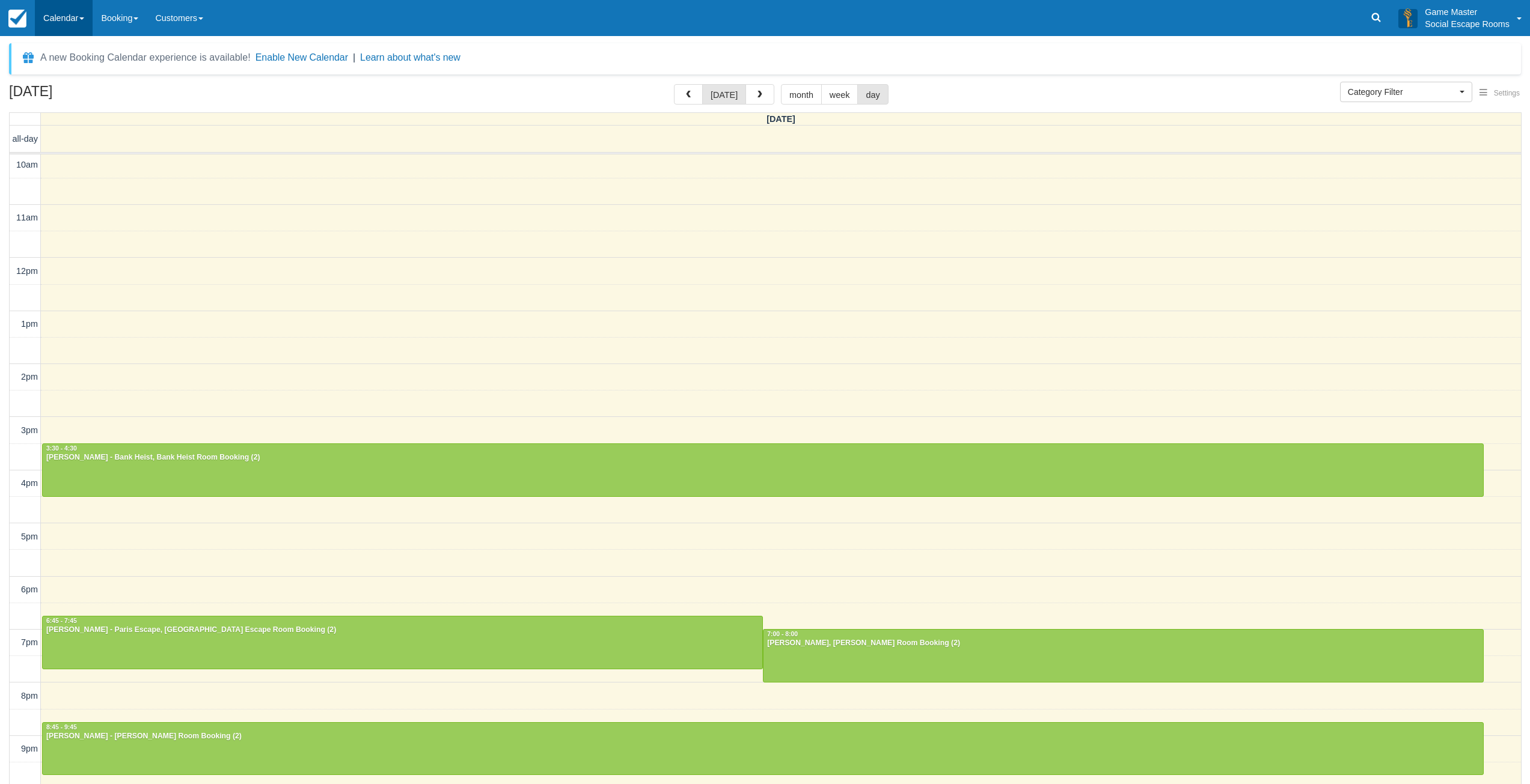
click at [64, 15] on link "Calendar" at bounding box center [64, 18] width 58 height 36
click at [43, 158] on link "Day" at bounding box center [83, 164] width 95 height 25
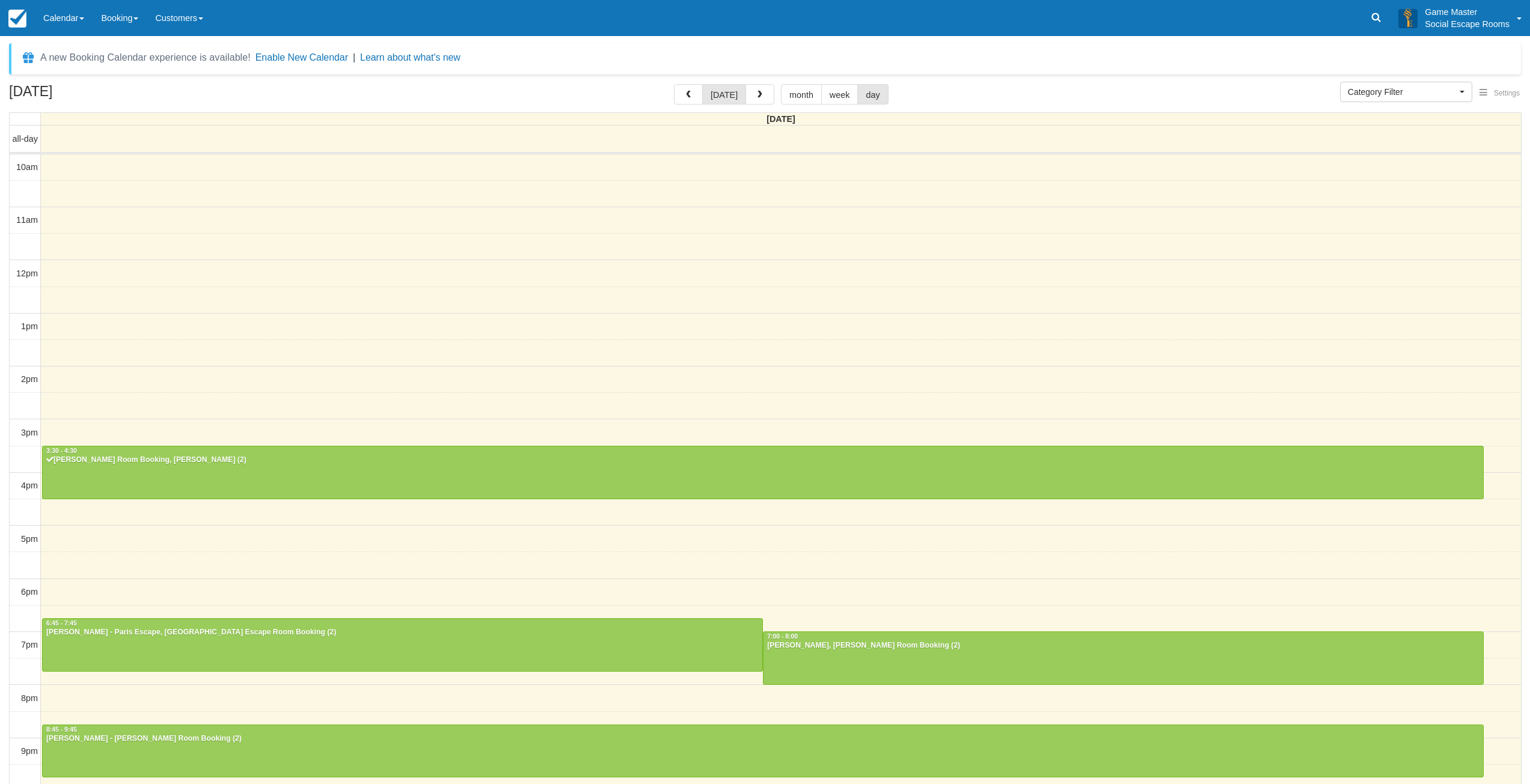
select select
